Goal: Information Seeking & Learning: Understand process/instructions

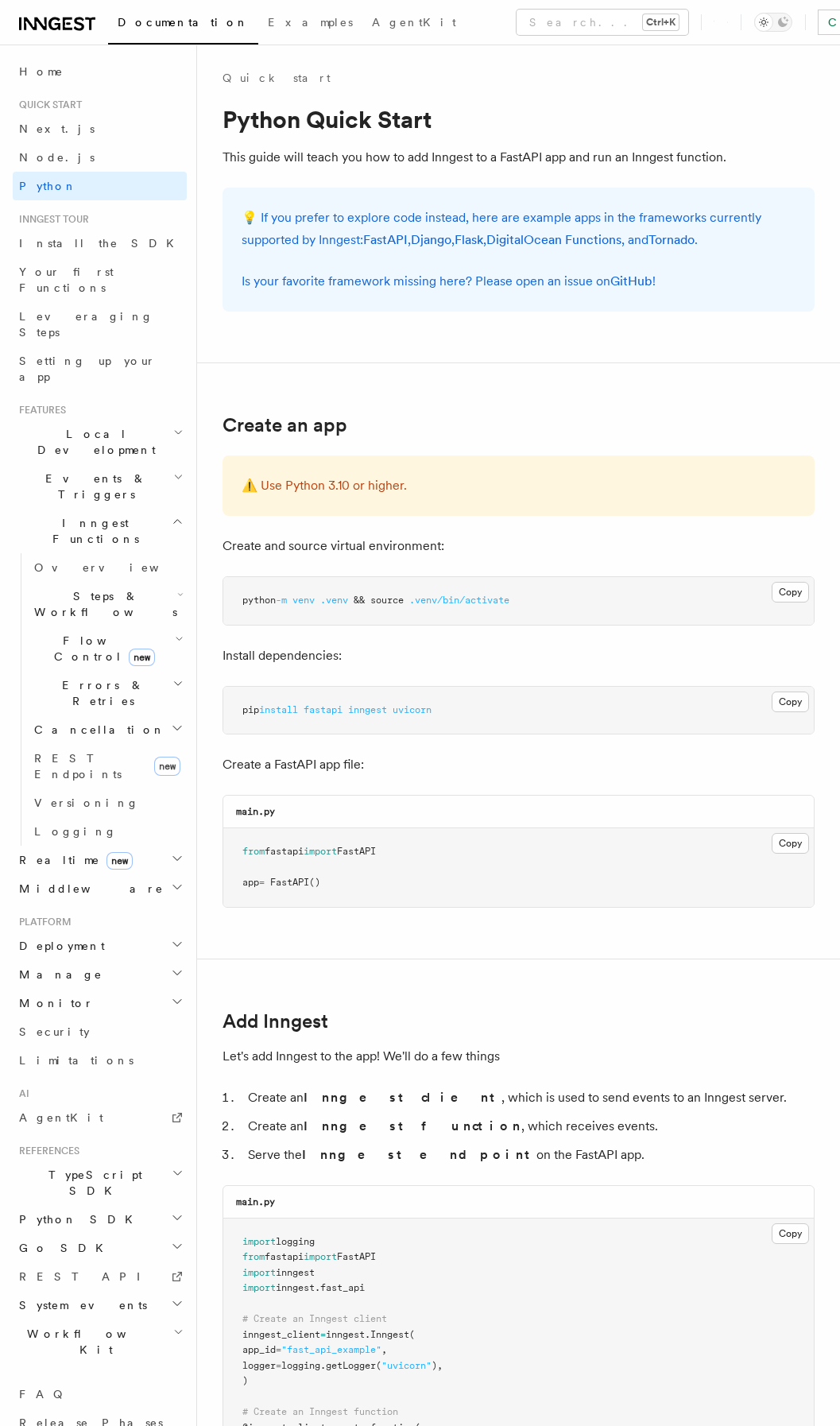
drag, startPoint x: 331, startPoint y: 558, endPoint x: 308, endPoint y: 487, distance: 74.6
click at [254, 239] on p "💡 If you prefer to explore code instead, here are example apps in the framework…" at bounding box center [518, 228] width 554 height 44
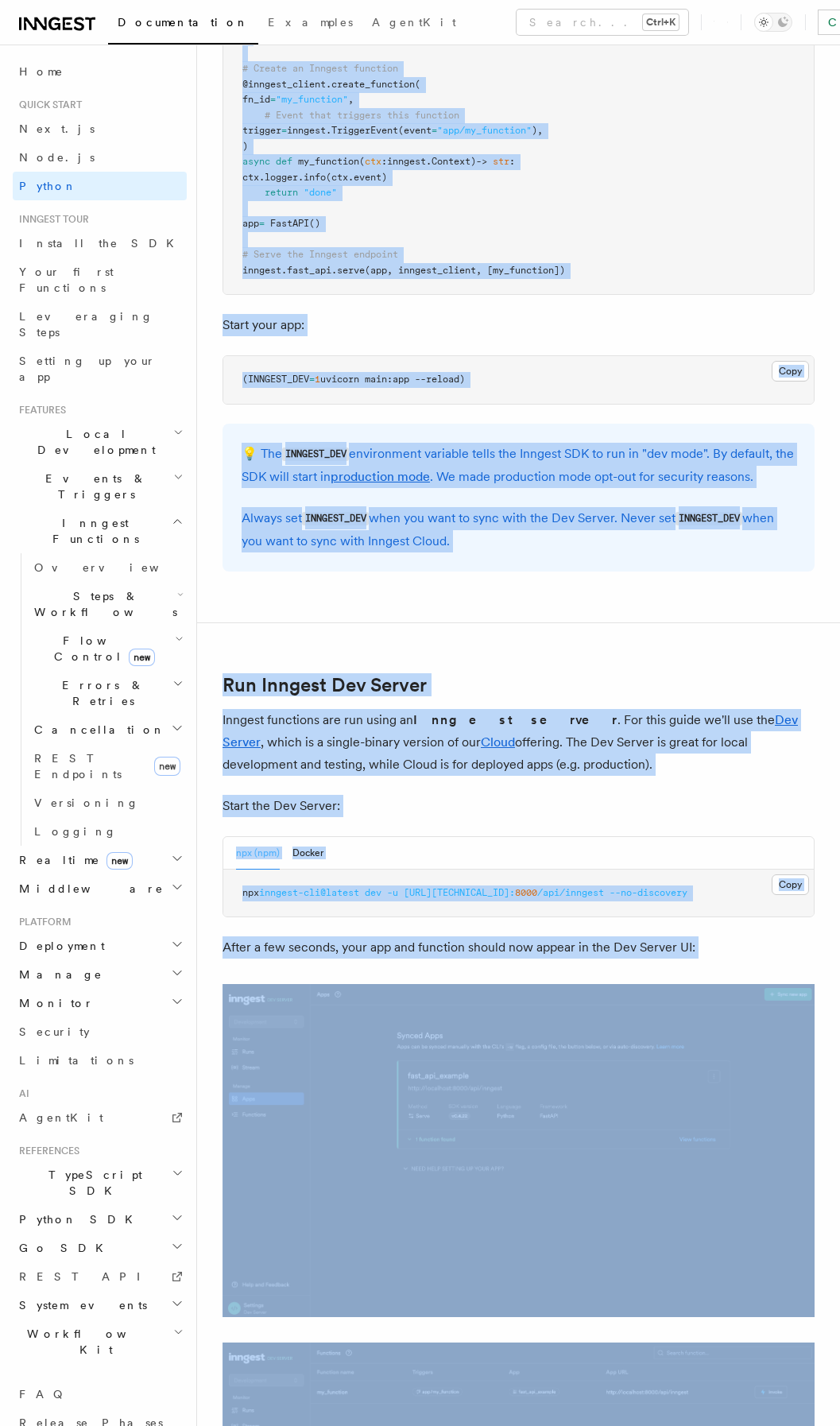
scroll to position [1564, 0]
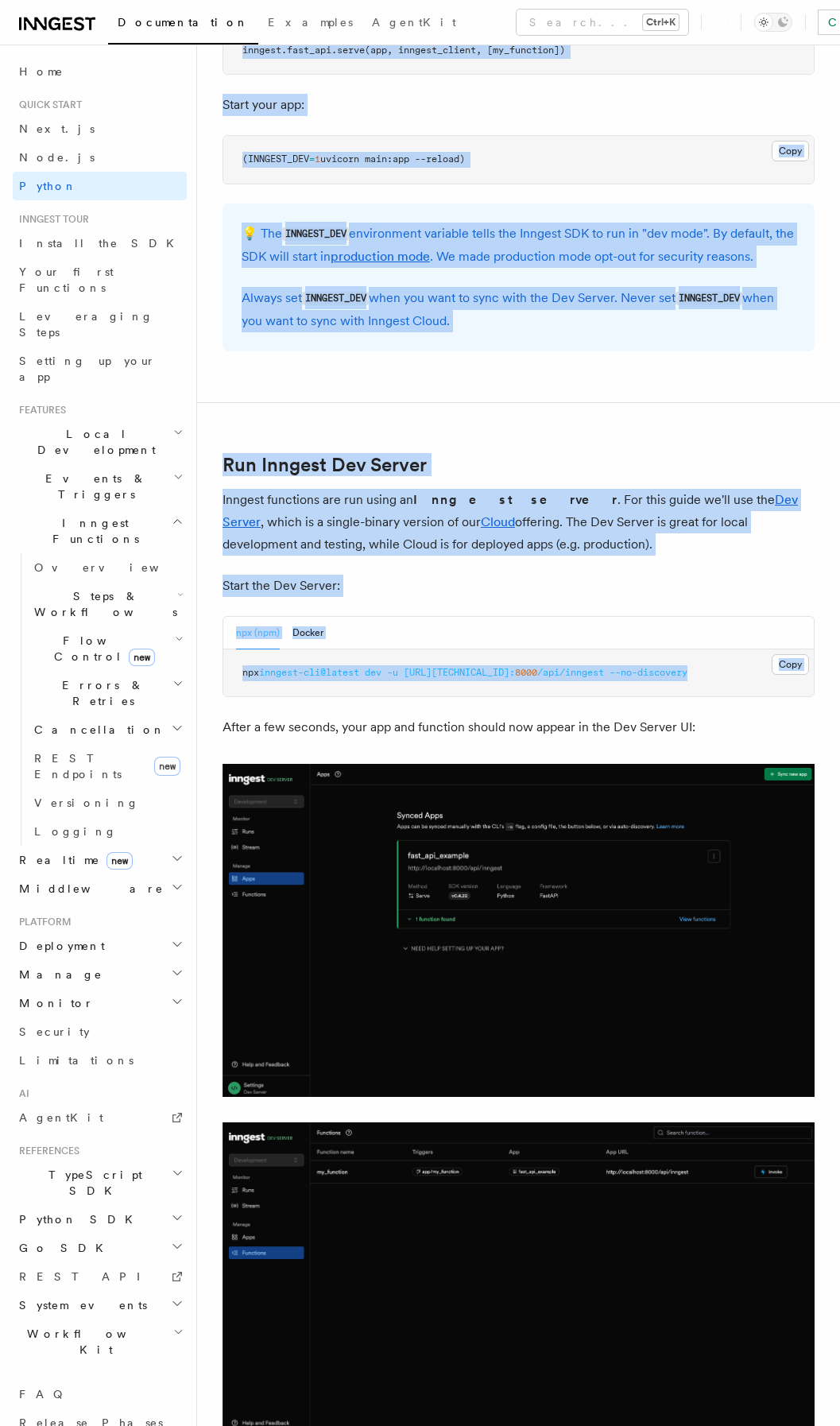
drag, startPoint x: 219, startPoint y: 124, endPoint x: 703, endPoint y: 674, distance: 732.6
click at [703, 674] on div "Quick start Python Quick Start This guide will teach you how to add Inngest to …" at bounding box center [518, 409] width 643 height 3946
copy article "Loremi Dolor Sitam Cons adipi elit seddo eiu tem in utl Etdolor ma a EnimADM ve…"
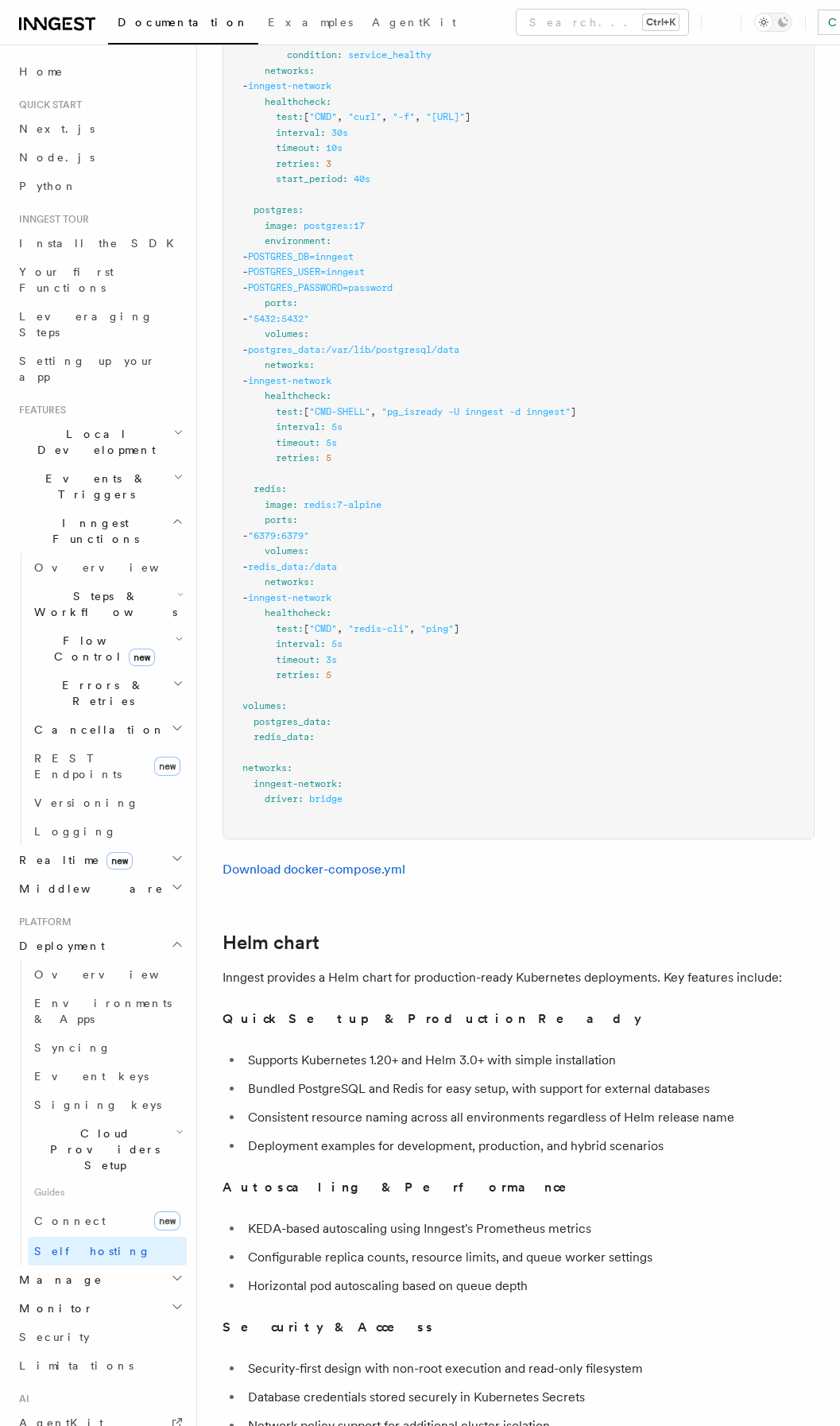
scroll to position [4662, 0]
